Goal: Information Seeking & Learning: Learn about a topic

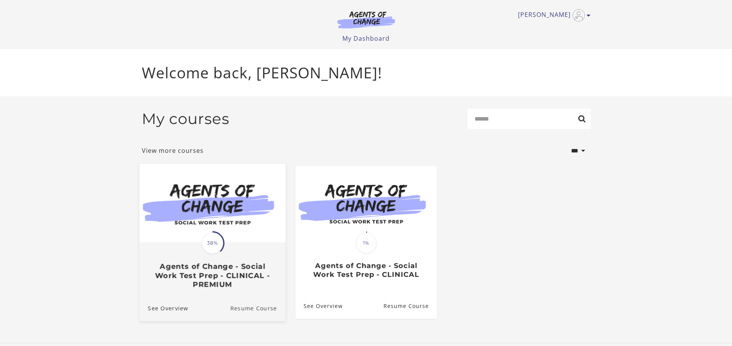
click at [243, 306] on link "Resume Course" at bounding box center [257, 308] width 55 height 26
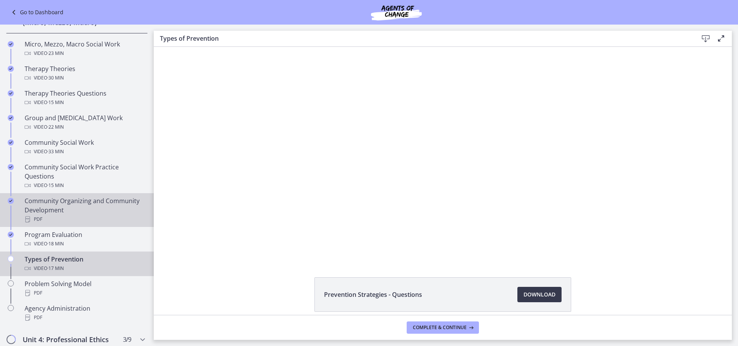
scroll to position [346, 0]
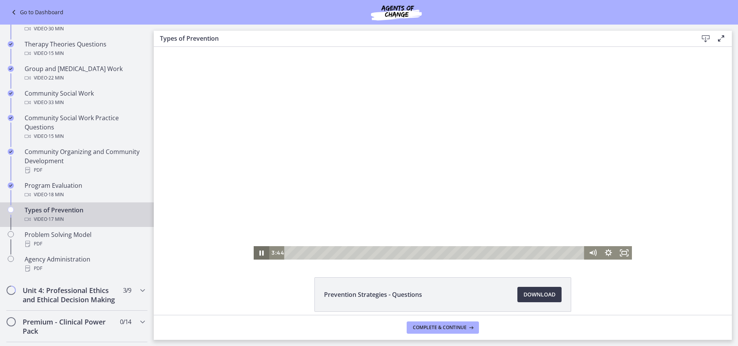
click at [259, 253] on icon "Pause" at bounding box center [262, 252] width 16 height 13
click at [260, 253] on icon "Play Video" at bounding box center [262, 253] width 5 height 7
click at [468, 255] on div "10:41" at bounding box center [435, 252] width 291 height 13
click at [483, 254] on div "11:34" at bounding box center [435, 252] width 291 height 13
click at [259, 253] on icon "Pause" at bounding box center [261, 253] width 19 height 16
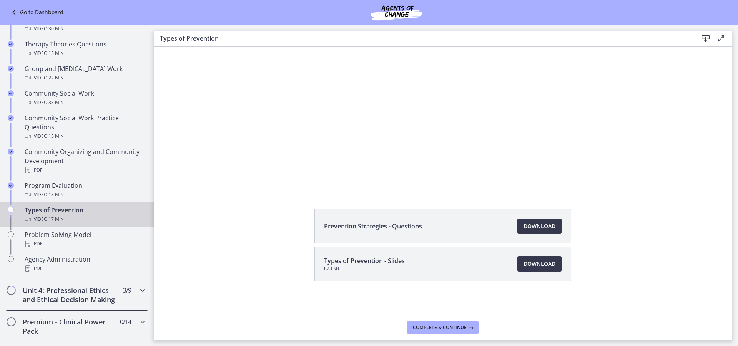
scroll to position [72, 0]
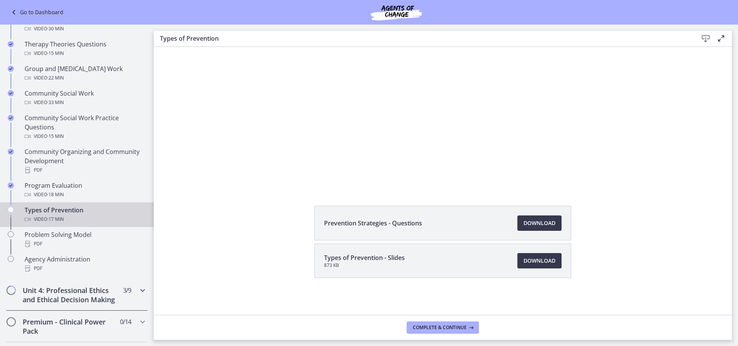
click at [138, 291] on icon "Chapters" at bounding box center [142, 290] width 9 height 9
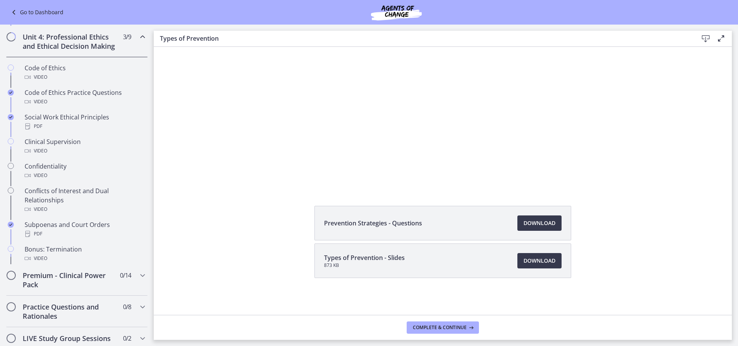
scroll to position [342, 0]
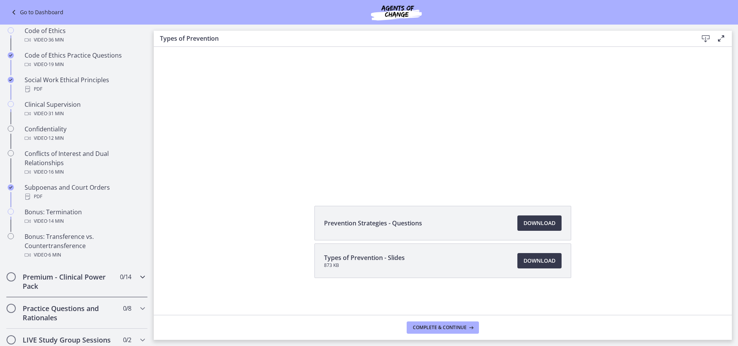
click at [138, 282] on icon "Chapters" at bounding box center [142, 277] width 9 height 9
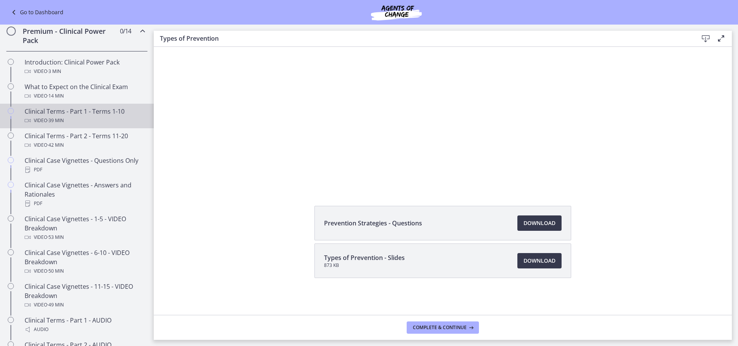
click at [62, 125] on span "· 39 min" at bounding box center [55, 120] width 17 height 9
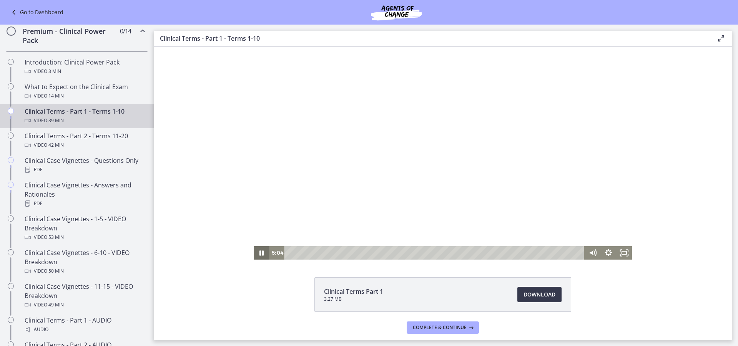
click at [260, 254] on icon "Pause" at bounding box center [262, 253] width 4 height 5
click at [260, 254] on icon "Play Video" at bounding box center [262, 252] width 4 height 5
click at [332, 255] on div "5:53" at bounding box center [435, 252] width 291 height 13
click at [254, 255] on icon "Pause" at bounding box center [262, 252] width 16 height 13
click at [256, 252] on icon "Play Video" at bounding box center [262, 252] width 16 height 13
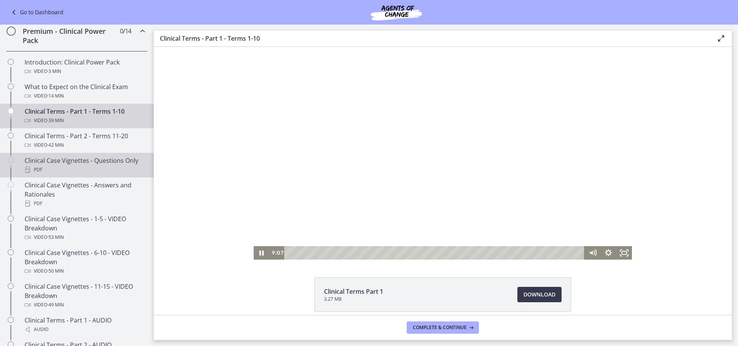
click at [47, 175] on div "PDF" at bounding box center [85, 169] width 120 height 9
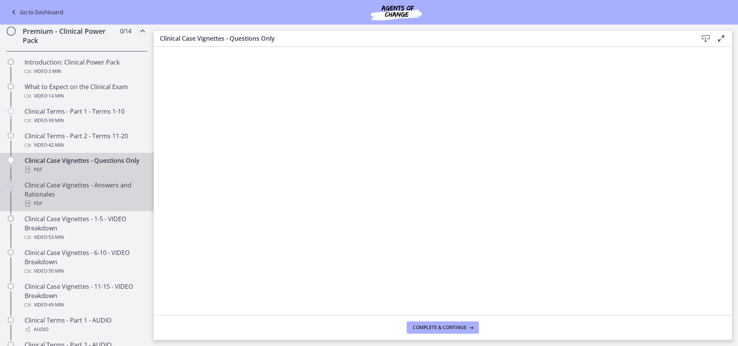
click at [89, 205] on div "Clinical Case Vignettes - Answers and Rationales PDF" at bounding box center [85, 195] width 120 height 28
click at [95, 170] on div "Clinical Case Vignettes - Questions Only PDF" at bounding box center [85, 165] width 120 height 18
click at [96, 208] on div "Clinical Case Vignettes - Answers and Rationales PDF" at bounding box center [85, 195] width 120 height 28
click at [106, 173] on div "Clinical Case Vignettes - Questions Only PDF" at bounding box center [85, 165] width 120 height 18
click at [96, 205] on div "Clinical Case Vignettes - Answers and Rationales PDF" at bounding box center [85, 195] width 120 height 28
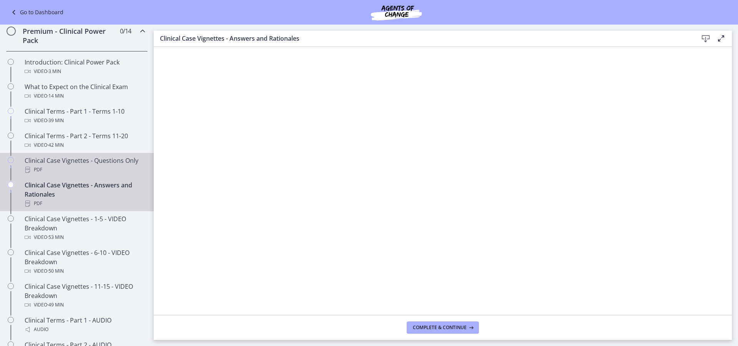
click at [86, 175] on div "PDF" at bounding box center [85, 169] width 120 height 9
click at [56, 208] on div "Clinical Case Vignettes - Answers and Rationales PDF" at bounding box center [85, 195] width 120 height 28
click at [23, 178] on link "Clinical Case Vignettes - Questions Only PDF" at bounding box center [77, 165] width 154 height 25
click at [122, 208] on div "Clinical Case Vignettes - Answers and Rationales PDF" at bounding box center [85, 195] width 120 height 28
click at [113, 175] on div "PDF" at bounding box center [85, 169] width 120 height 9
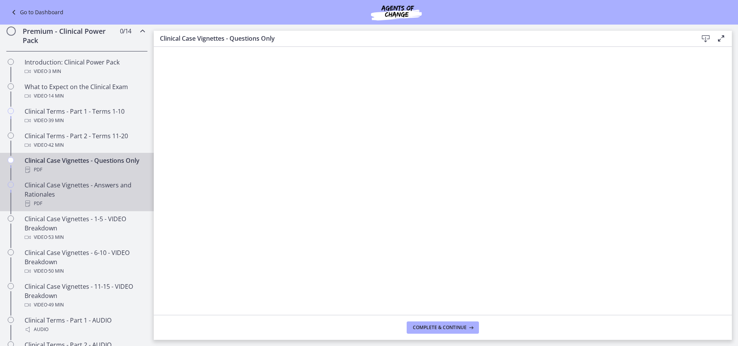
click at [114, 208] on div "Clinical Case Vignettes - Answers and Rationales PDF" at bounding box center [85, 195] width 120 height 28
click at [94, 173] on div "Clinical Case Vignettes - Questions Only PDF" at bounding box center [85, 165] width 120 height 18
click at [95, 208] on div "Clinical Case Vignettes - Answers and Rationales PDF" at bounding box center [85, 195] width 120 height 28
click at [93, 171] on div "Clinical Case Vignettes - Questions Only PDF" at bounding box center [85, 165] width 120 height 18
click at [83, 206] on div "Clinical Case Vignettes - Answers and Rationales PDF" at bounding box center [85, 195] width 120 height 28
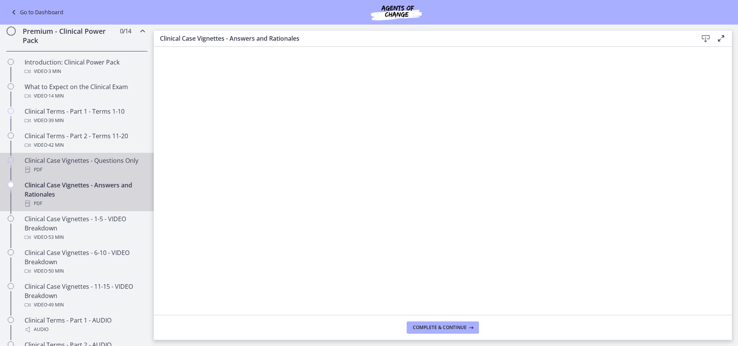
click at [120, 171] on div "Clinical Case Vignettes - Questions Only PDF" at bounding box center [85, 165] width 120 height 18
click at [115, 208] on div "Clinical Case Vignettes - Answers and Rationales PDF" at bounding box center [85, 195] width 120 height 28
click at [83, 175] on div "PDF" at bounding box center [85, 169] width 120 height 9
click at [98, 204] on div "Clinical Case Vignettes - Answers and Rationales PDF" at bounding box center [85, 195] width 120 height 28
click at [80, 175] on div "PDF" at bounding box center [85, 169] width 120 height 9
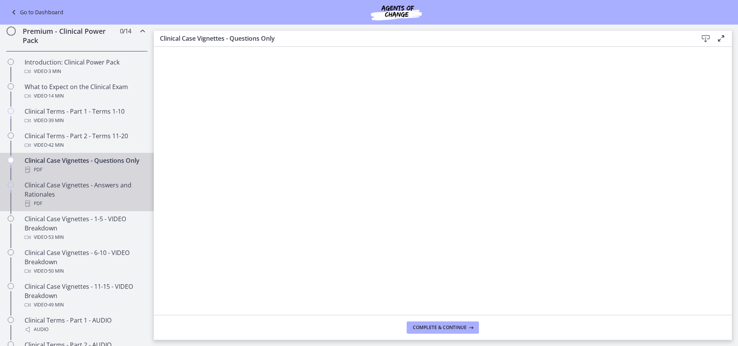
click at [60, 208] on div "Clinical Case Vignettes - Answers and Rationales PDF" at bounding box center [85, 195] width 120 height 28
